Goal: Task Accomplishment & Management: Manage account settings

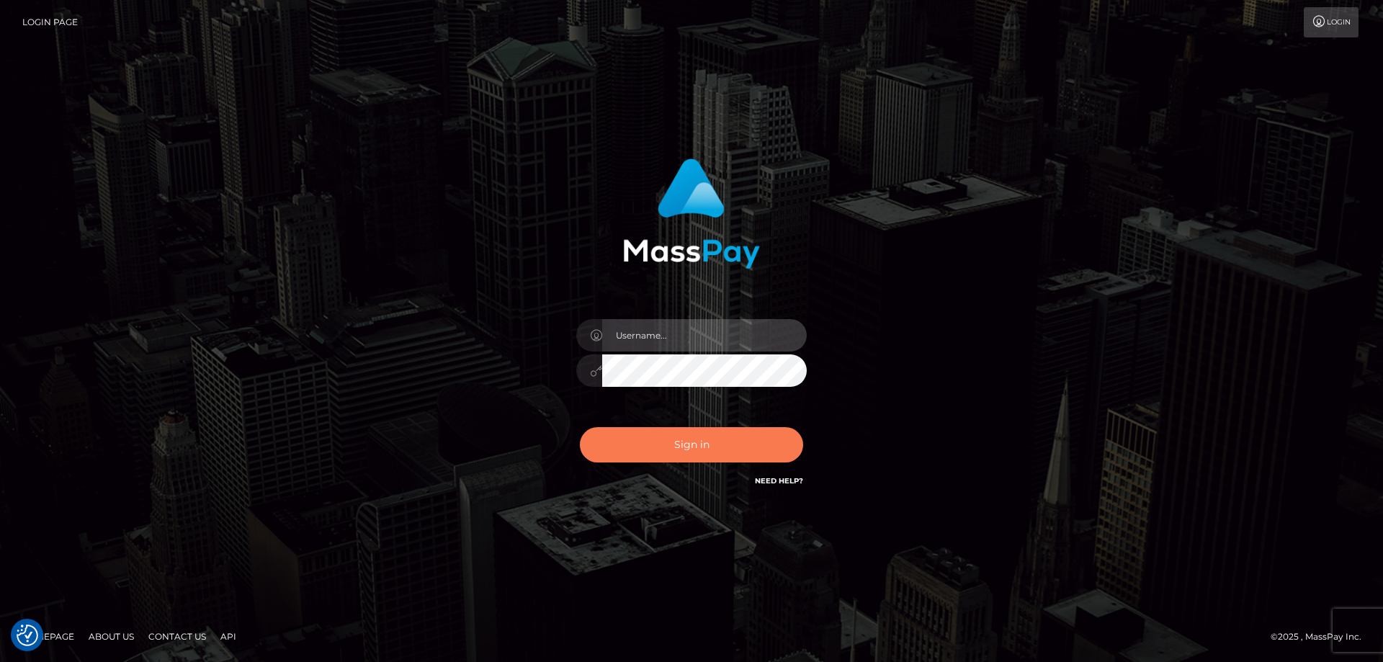
type input "[PERSON_NAME].ctfo"
click at [714, 446] on button "Sign in" at bounding box center [691, 444] width 223 height 35
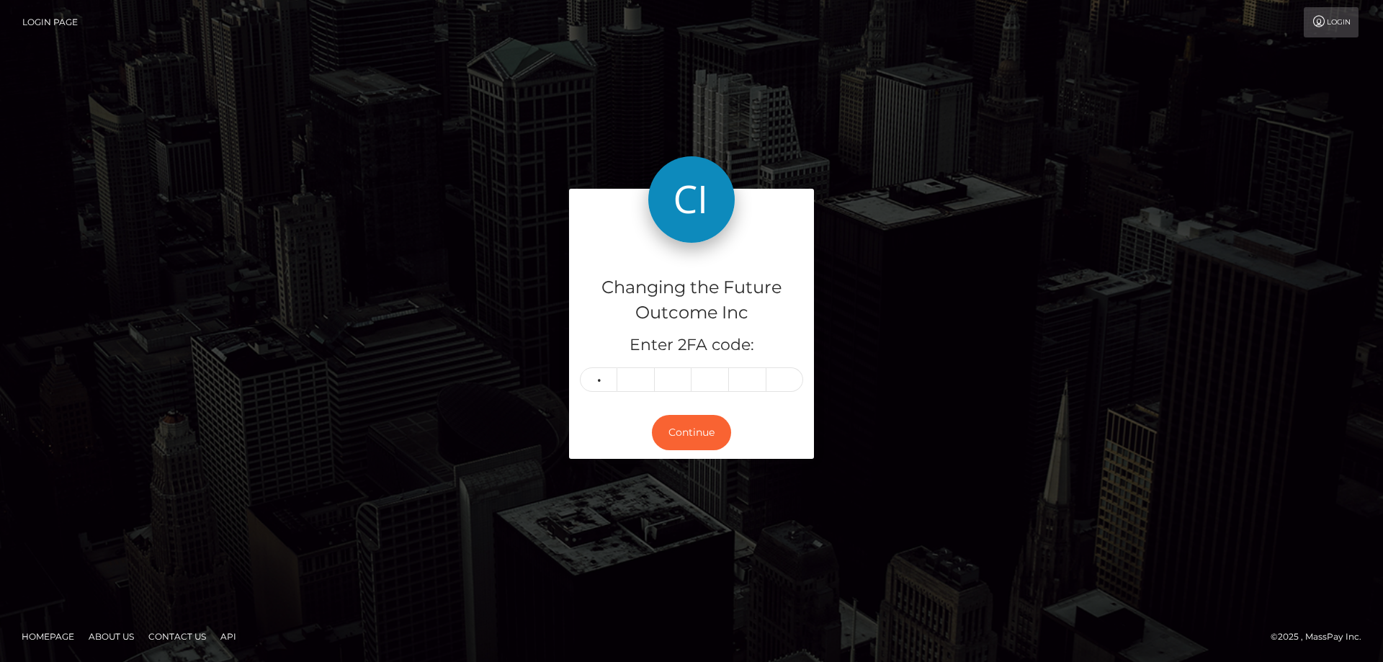
type input "4"
type input "1"
type input "7"
type input "4"
type input "6"
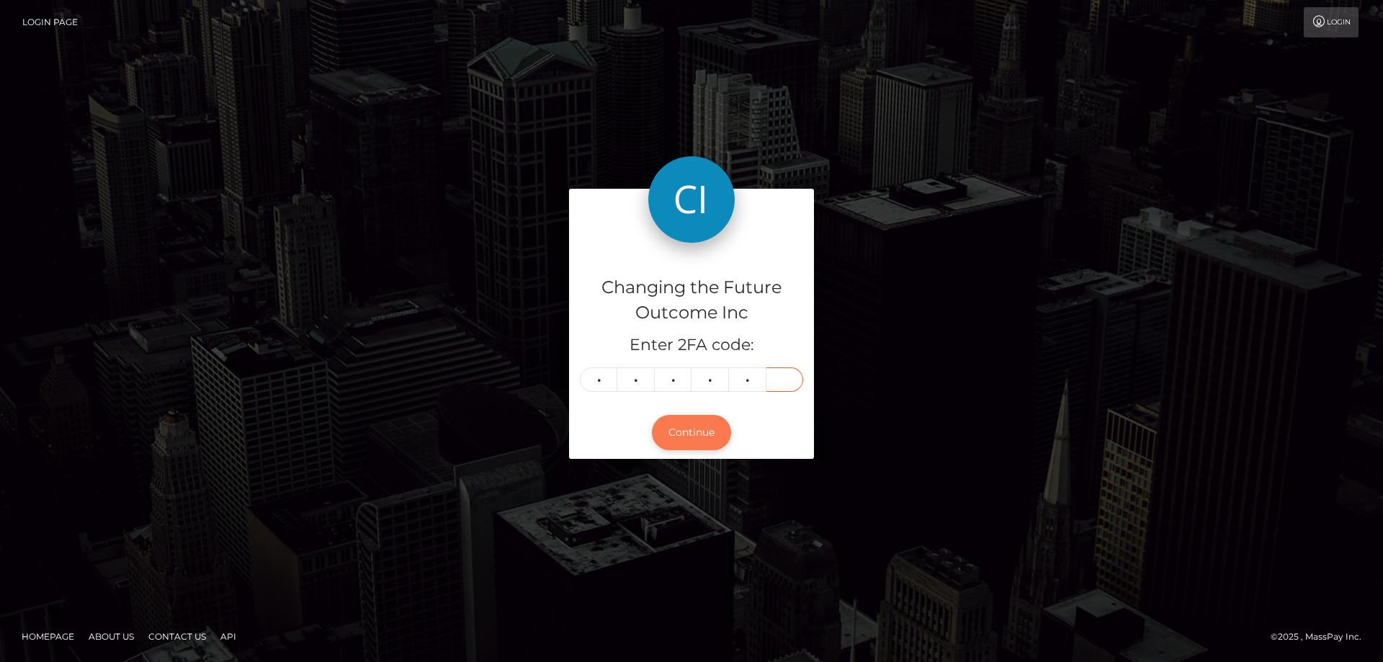
type input "3"
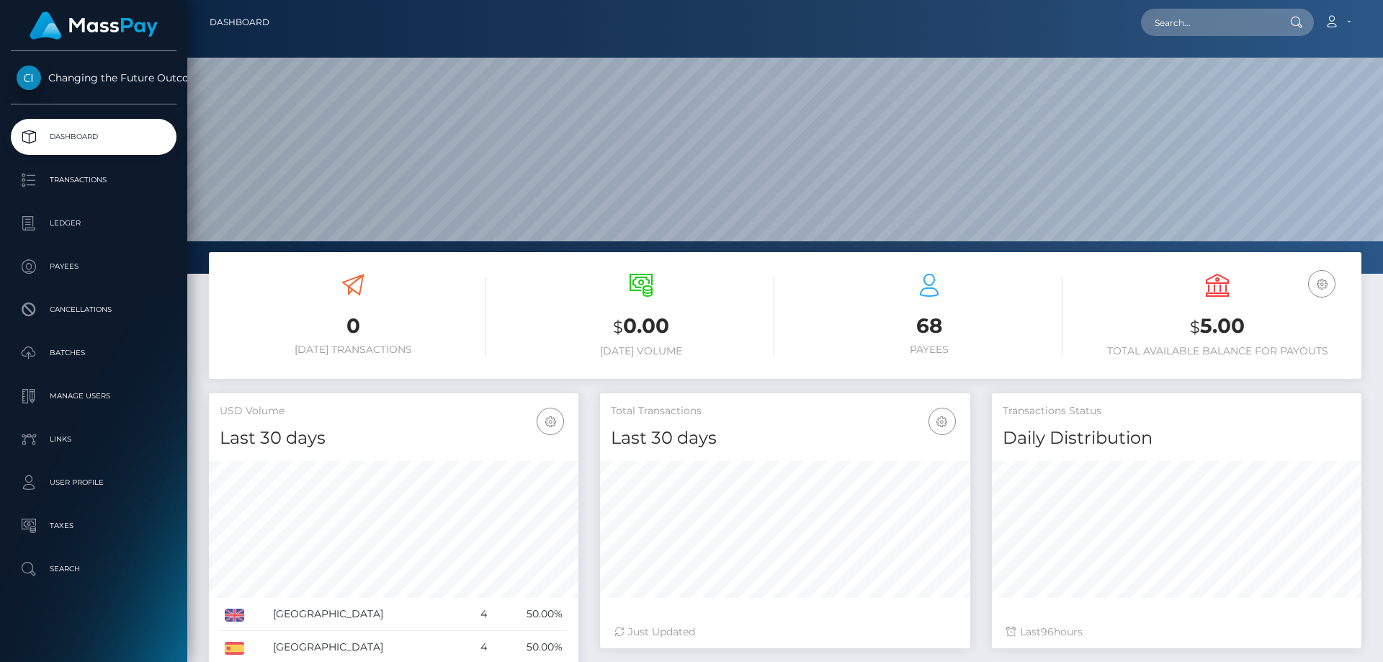
scroll to position [256, 370]
